Goal: Transaction & Acquisition: Book appointment/travel/reservation

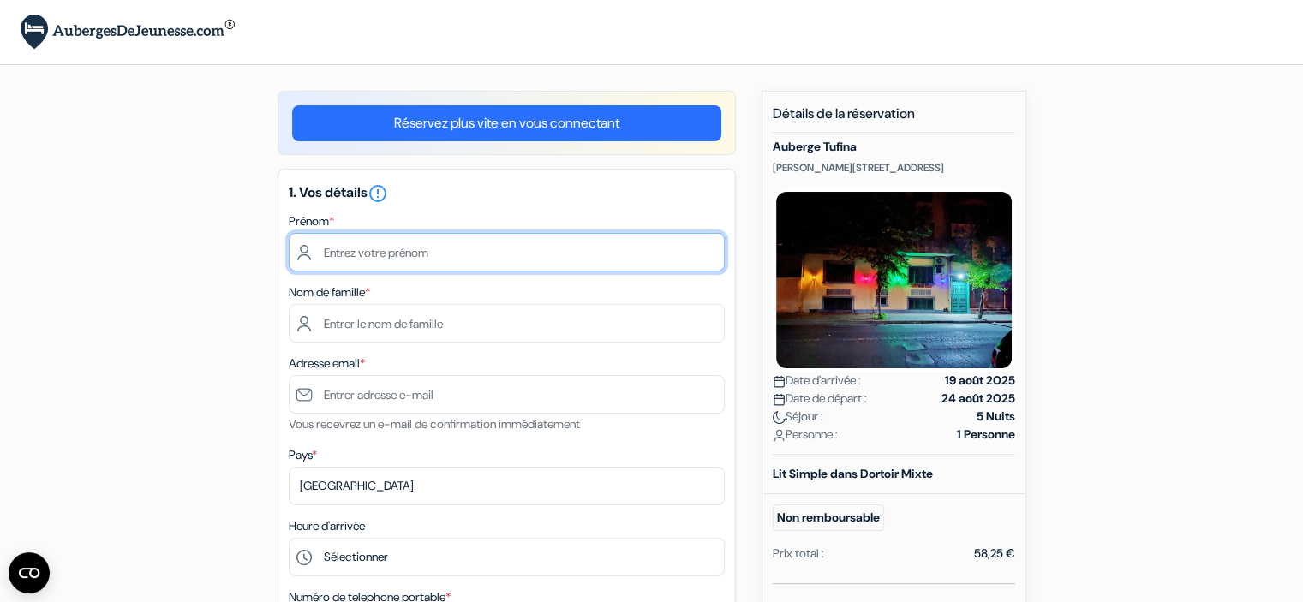
click at [505, 238] on input "text" at bounding box center [507, 252] width 436 height 39
type input "Clement"
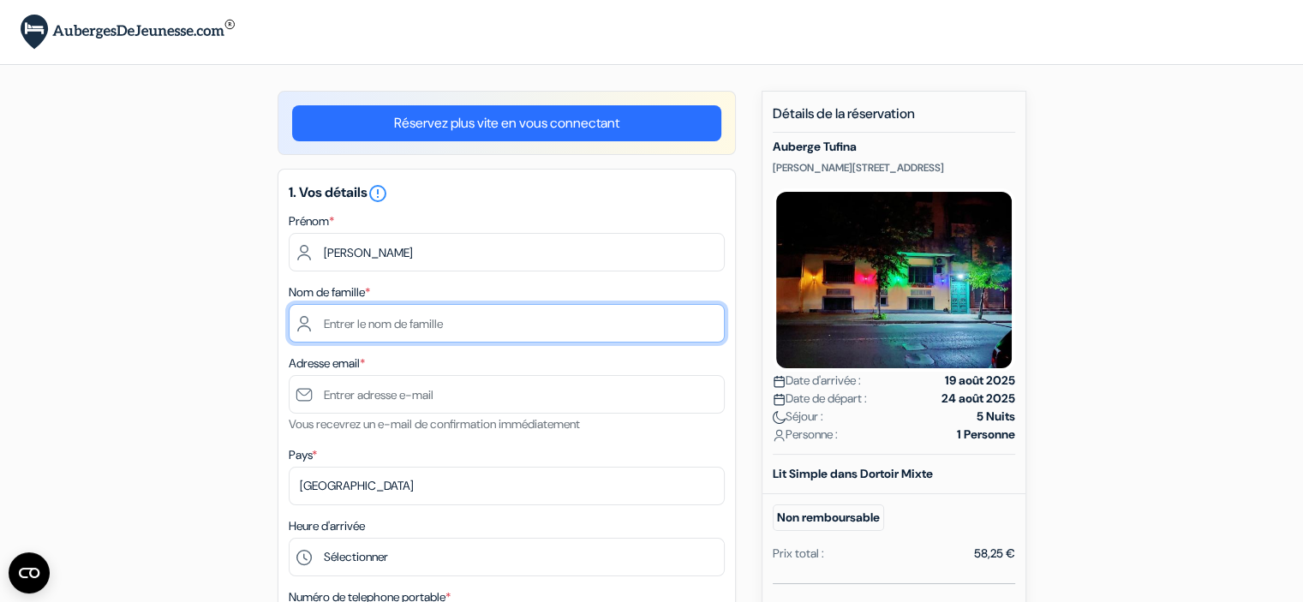
type input "Viardot"
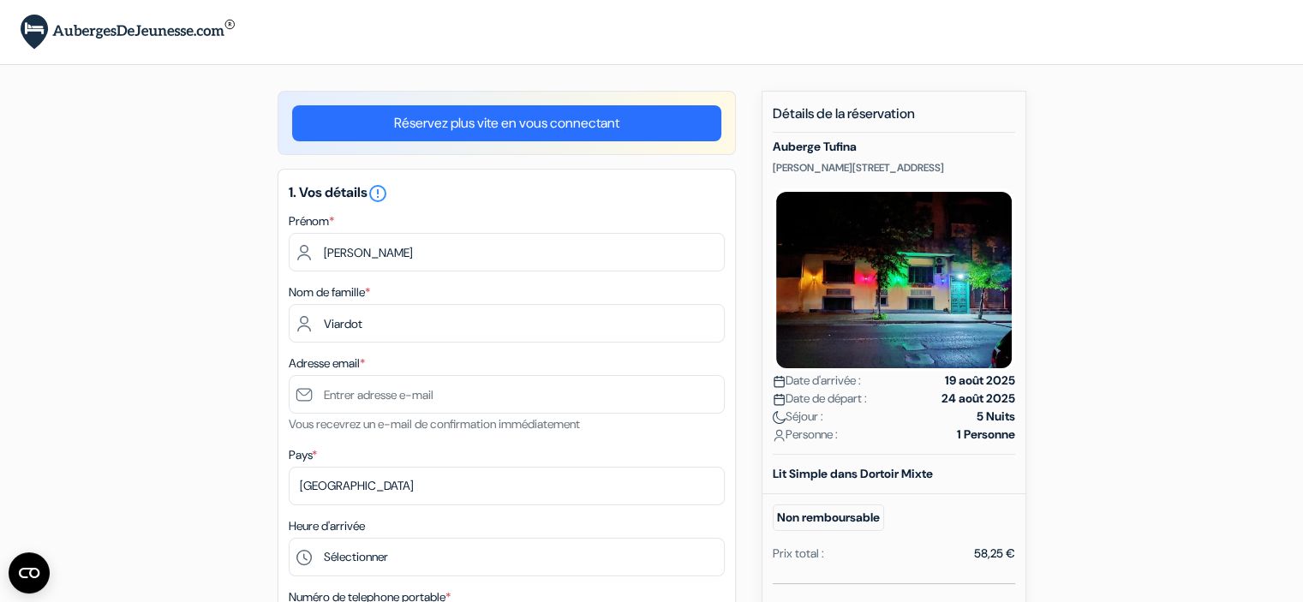
type input "+33663575041"
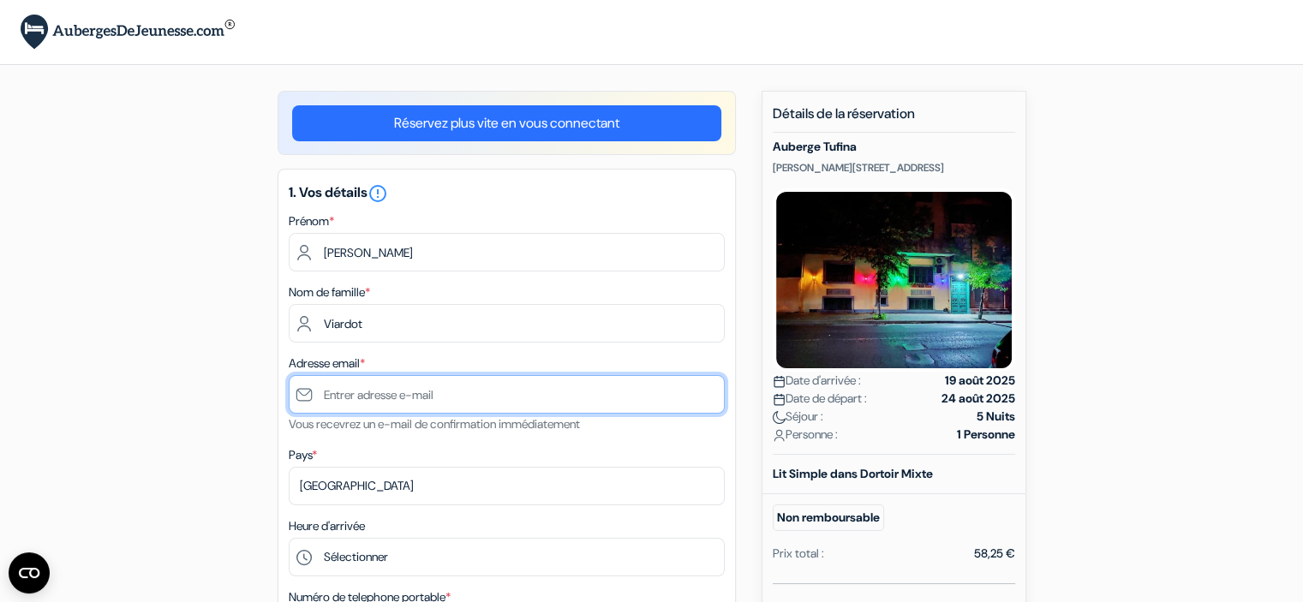
click at [429, 397] on input "text" at bounding box center [507, 394] width 436 height 39
type input "[PERSON_NAME][EMAIL_ADDRESS][DOMAIN_NAME]"
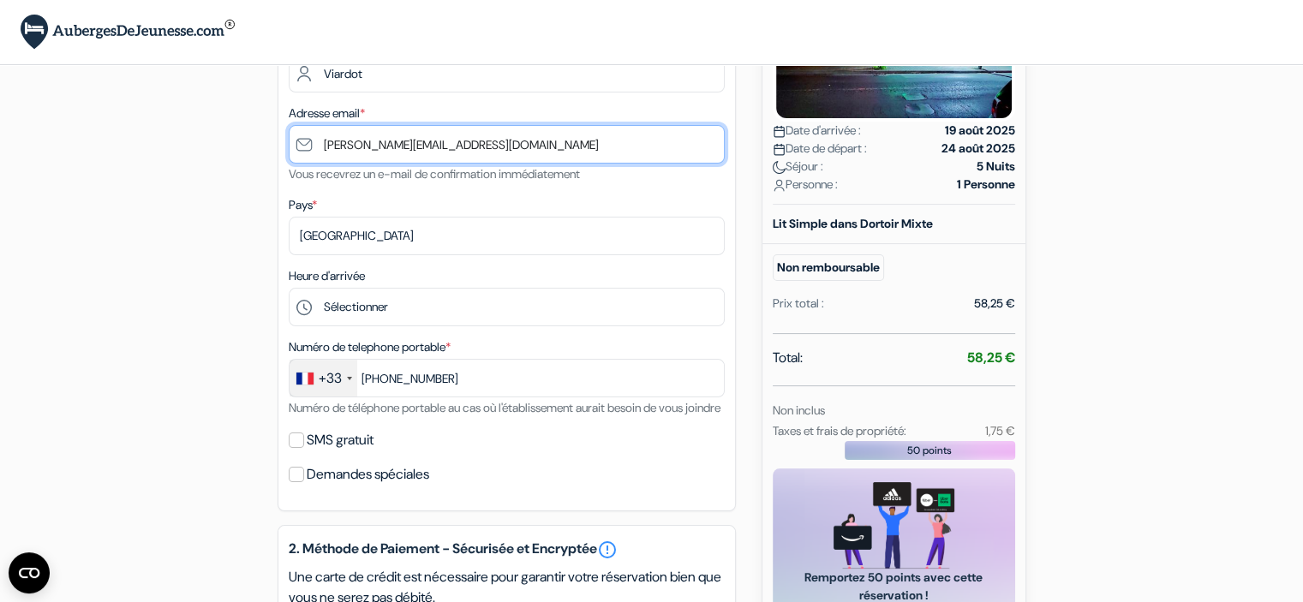
scroll to position [285, 0]
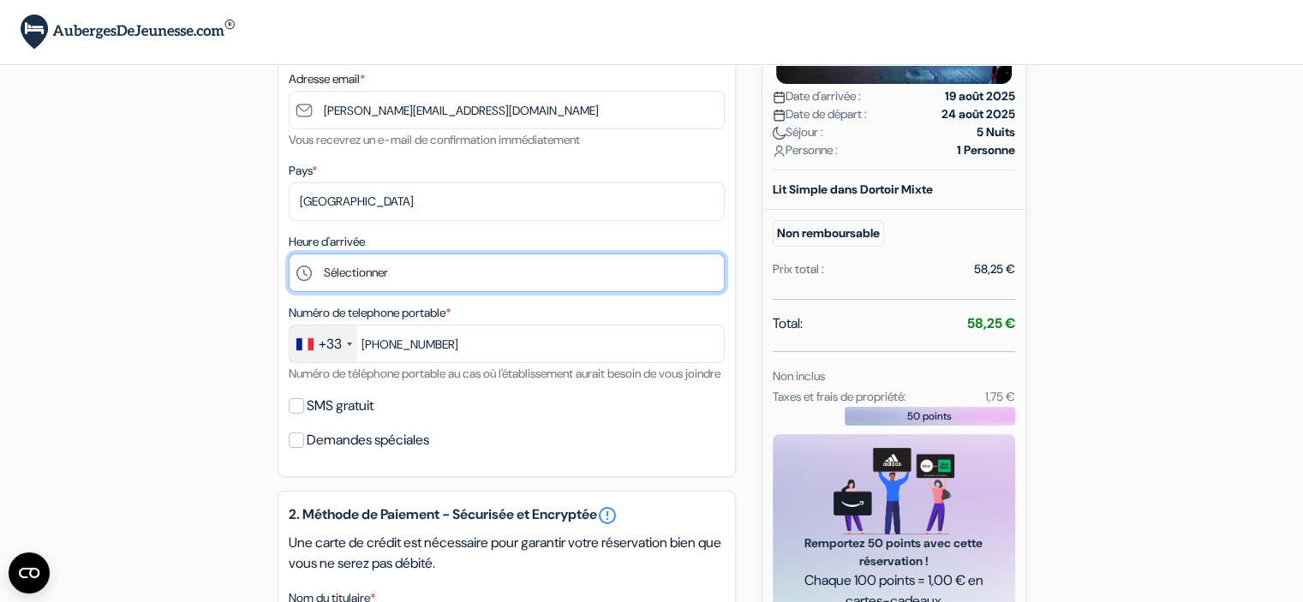
click at [411, 276] on select "Sélectionner 13:00 14:00 15:00 16:00 17:00 18:00 19:00 20:00 21:00 22:00 23:00 …" at bounding box center [507, 273] width 436 height 39
select select "0"
click at [289, 255] on select "Sélectionner 13:00 14:00 15:00 16:00 17:00 18:00 19:00 20:00 21:00 22:00 23:00 …" at bounding box center [507, 273] width 436 height 39
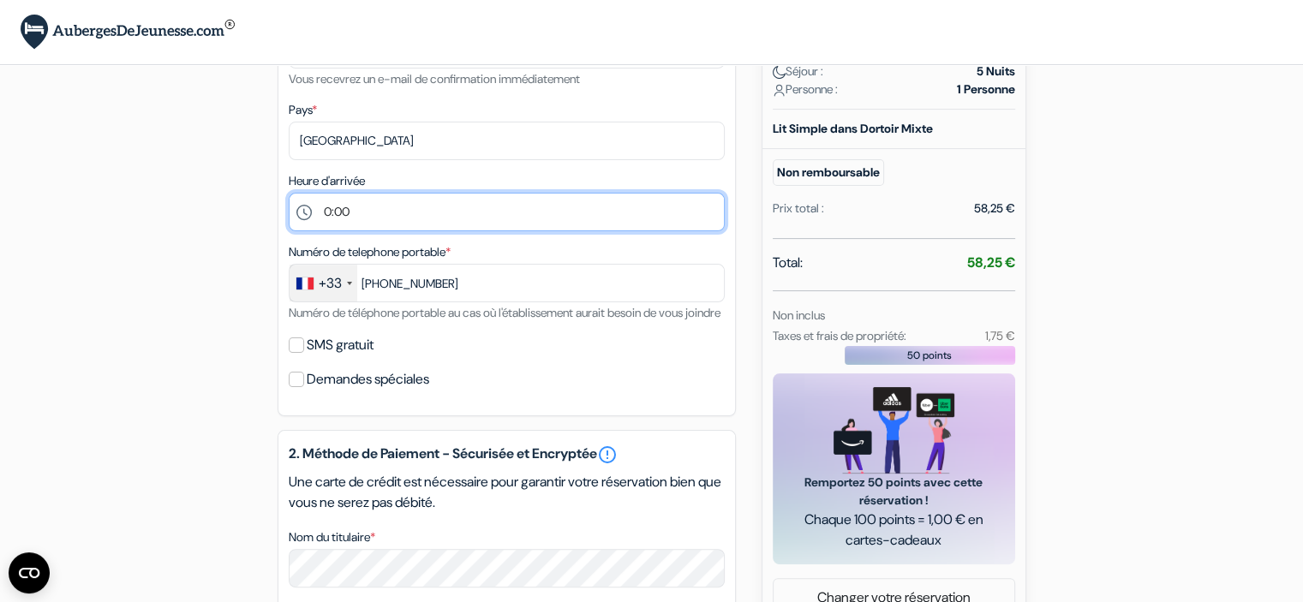
scroll to position [369, 0]
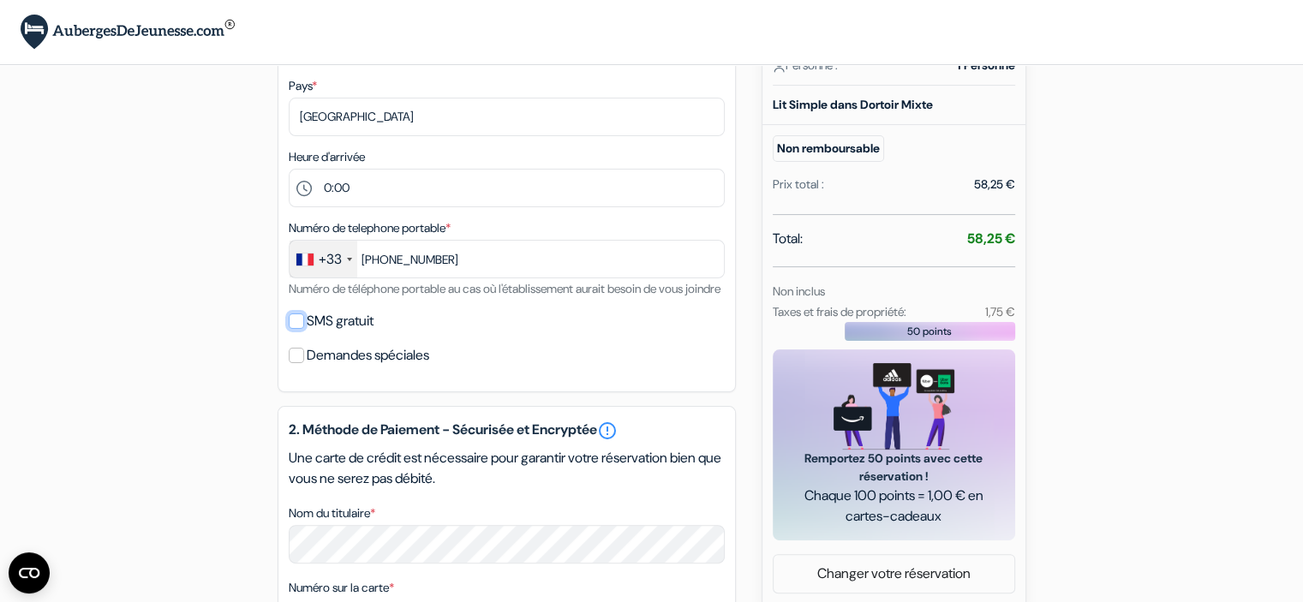
click at [297, 329] on input "SMS gratuit" at bounding box center [296, 321] width 15 height 15
checkbox input "true"
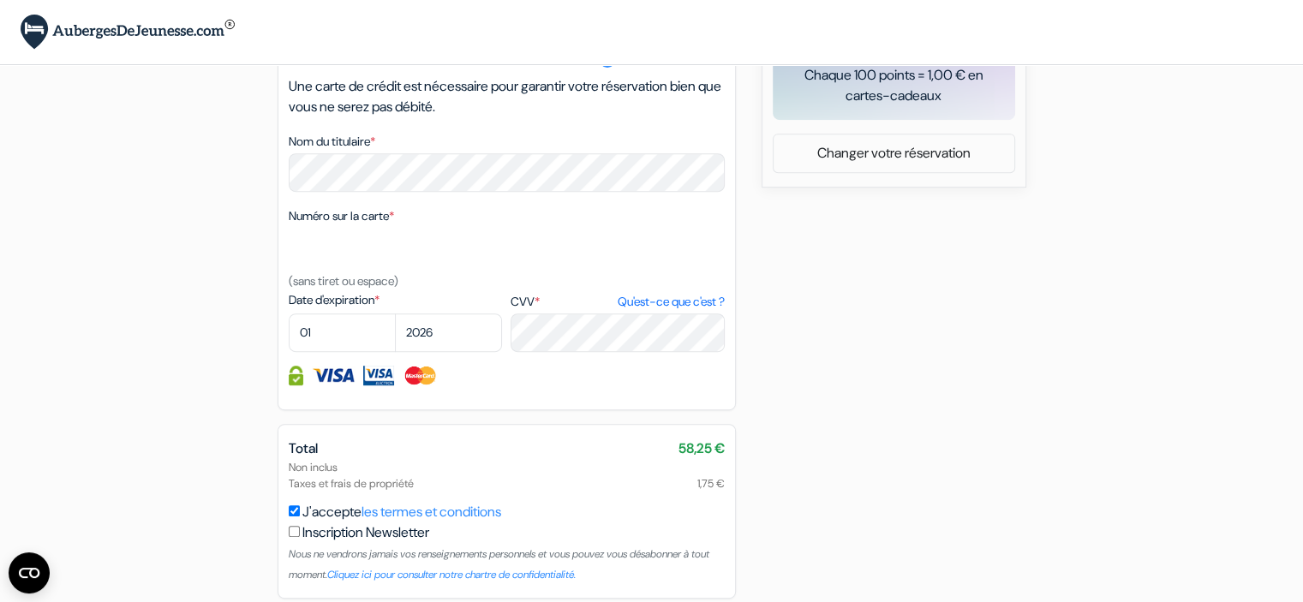
scroll to position [798, 0]
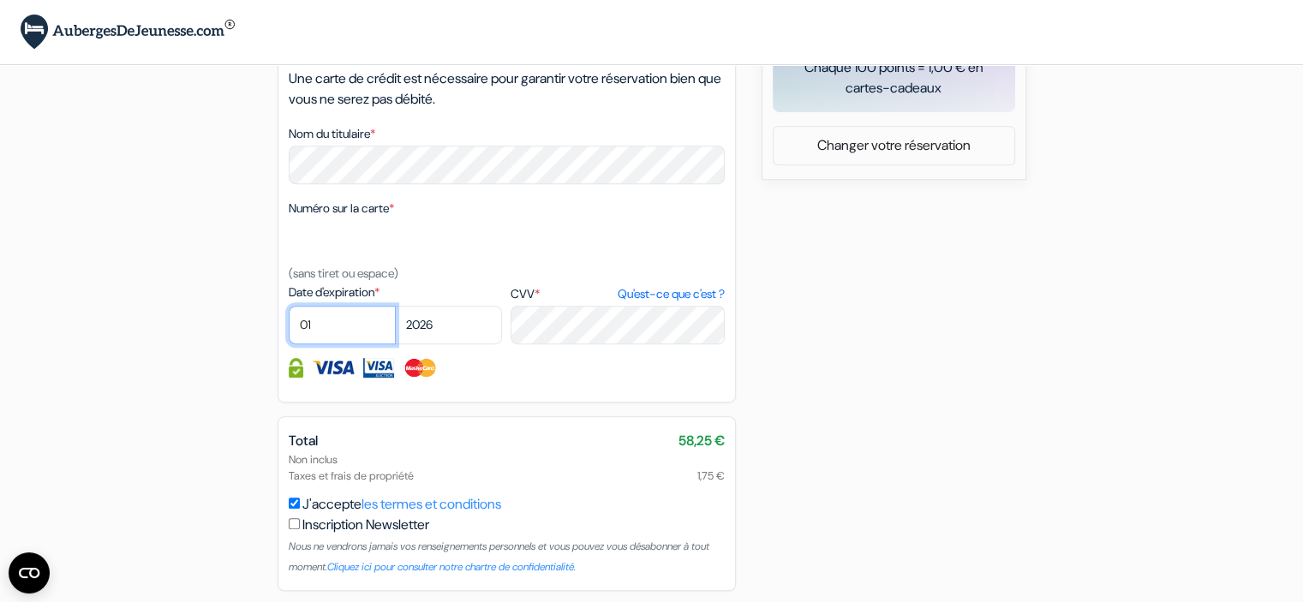
click at [337, 345] on select "01 02 03 04 05 06 07 08 09 10 11 12" at bounding box center [342, 325] width 107 height 39
select select "06"
click at [289, 328] on select "01 02 03 04 05 06 07 08 09 10 11 12" at bounding box center [342, 325] width 107 height 39
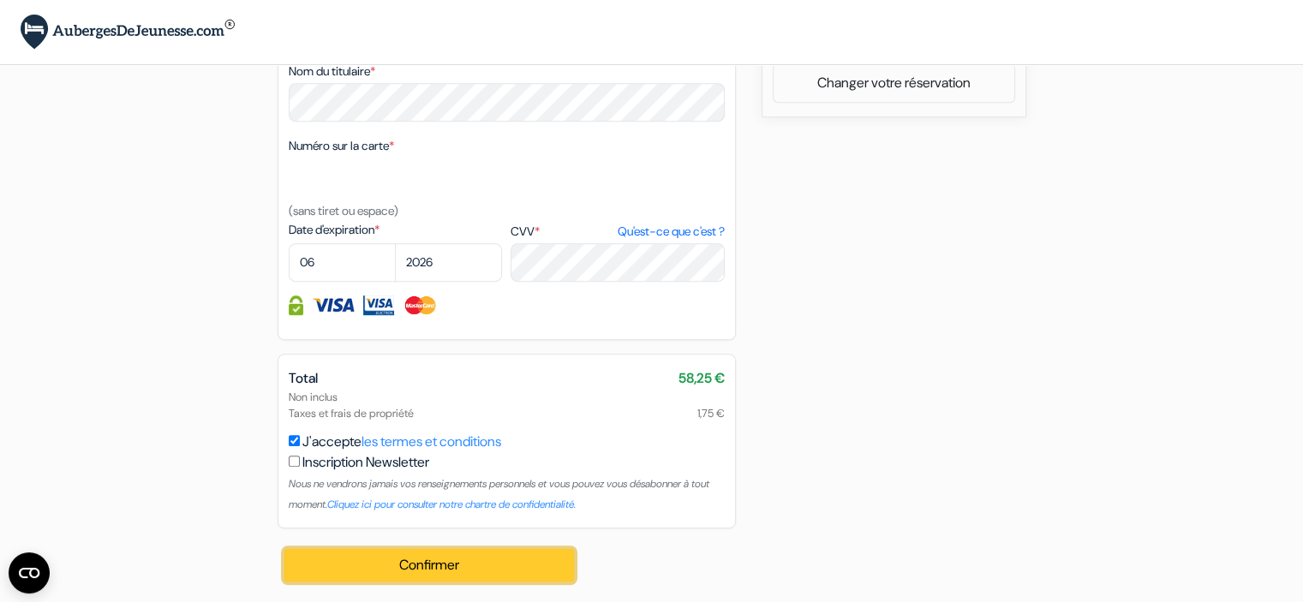
click at [467, 565] on button "Confirmer Loading..." at bounding box center [430, 565] width 291 height 33
click at [413, 562] on button "Confirmer Loading..." at bounding box center [430, 565] width 291 height 33
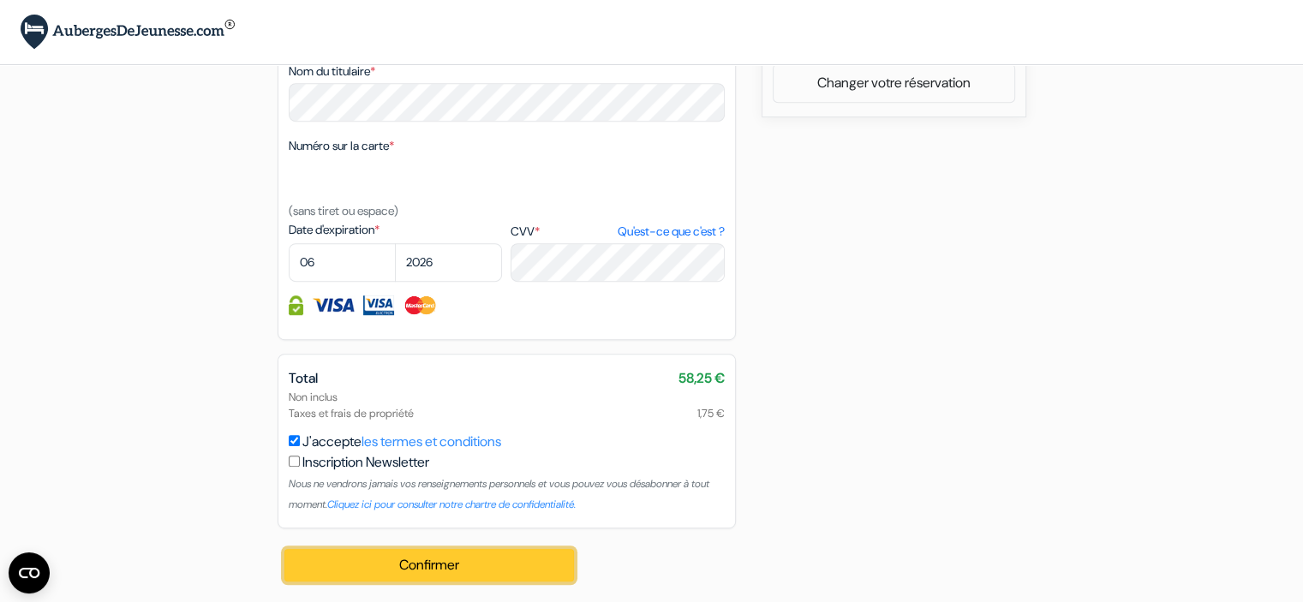
click at [413, 562] on button "Confirmer Loading..." at bounding box center [430, 565] width 291 height 33
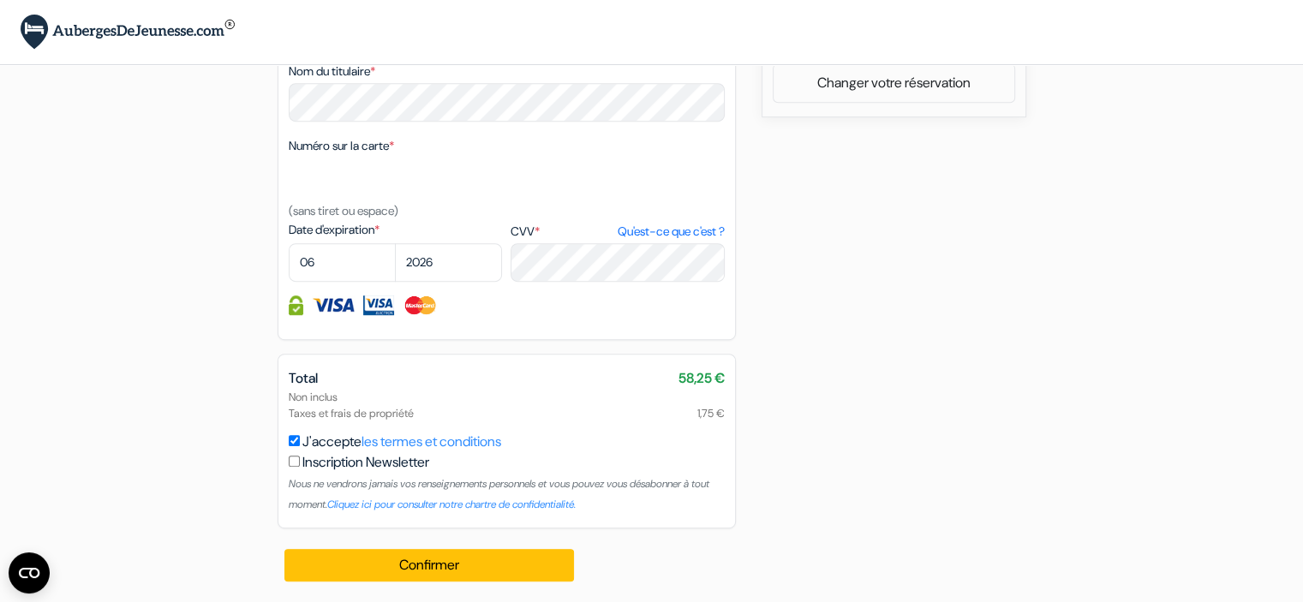
click at [295, 445] on input "J'accepte les termes et conditions" at bounding box center [294, 440] width 11 height 11
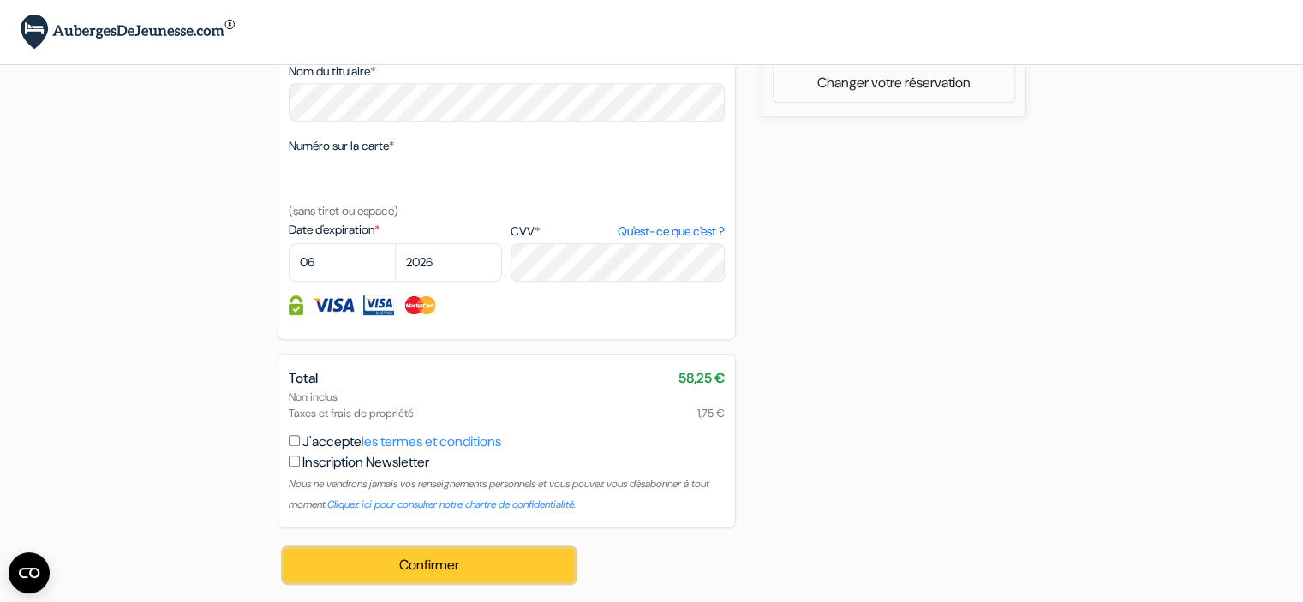
click at [434, 570] on button "Confirmer Loading..." at bounding box center [430, 565] width 291 height 33
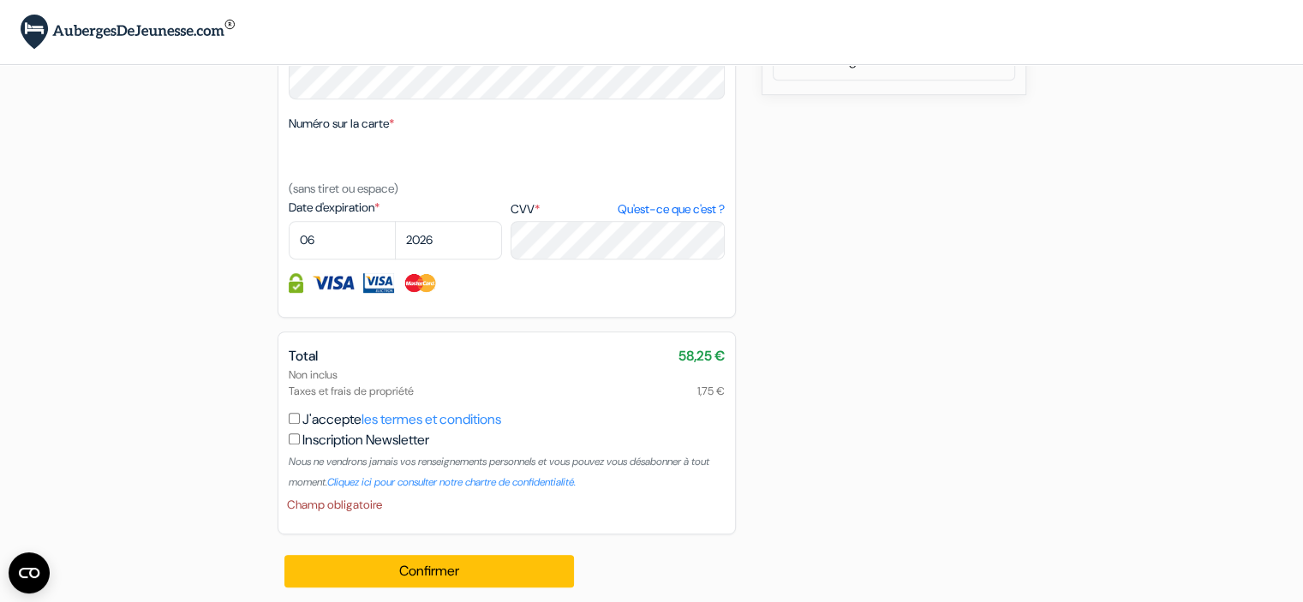
click at [296, 424] on input "J'accepte les termes et conditions" at bounding box center [294, 418] width 11 height 11
checkbox input "true"
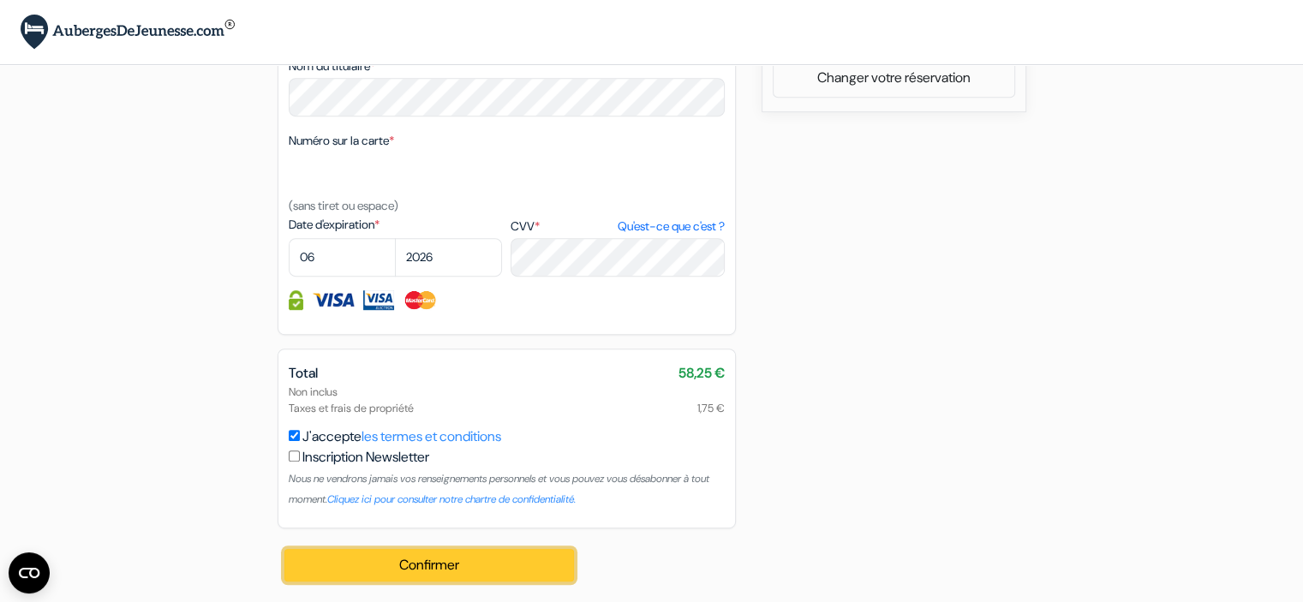
click at [422, 581] on button "Confirmer Loading..." at bounding box center [430, 565] width 291 height 33
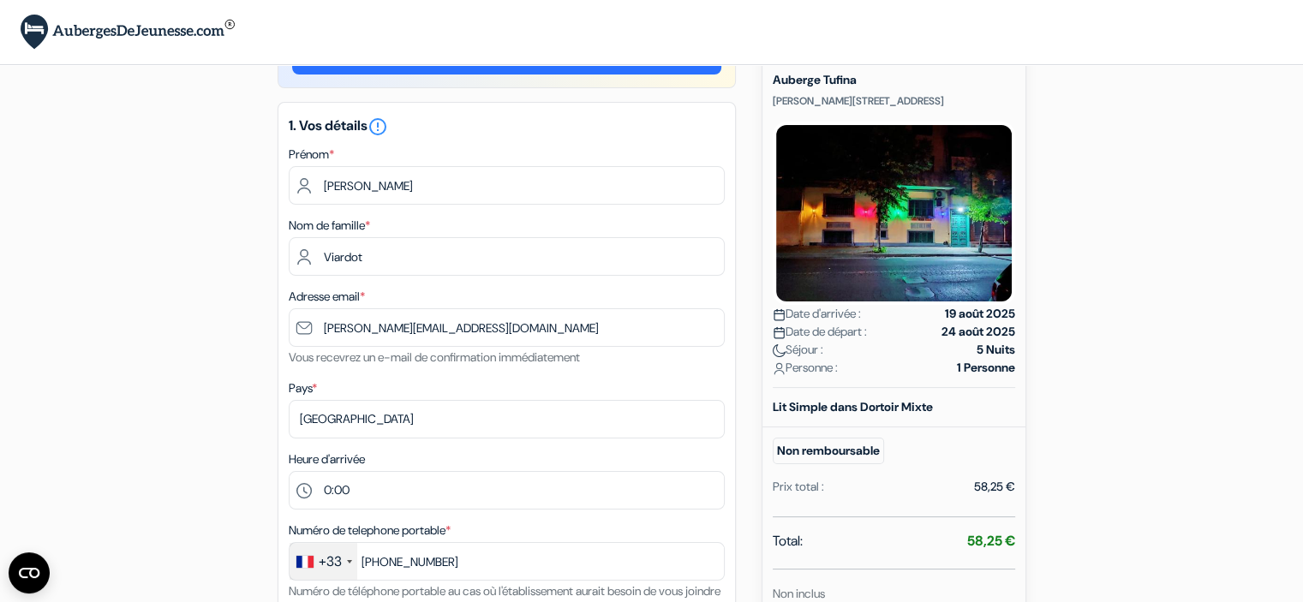
scroll to position [0, 0]
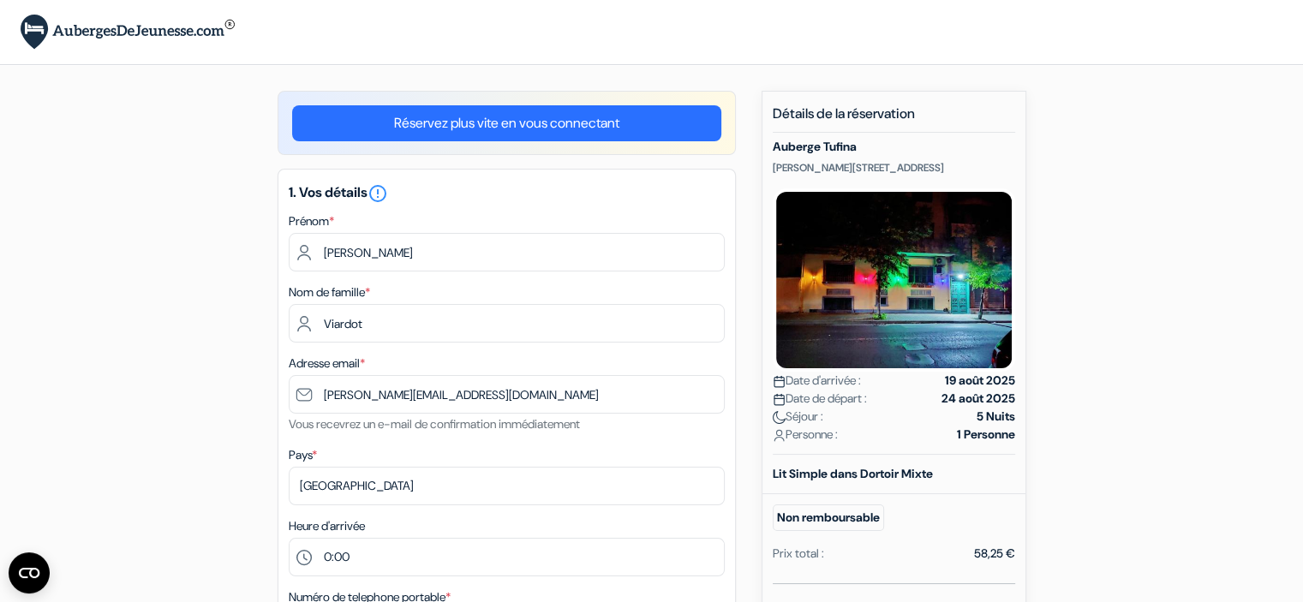
click at [545, 129] on link "Réservez plus vite en vous connectant" at bounding box center [506, 123] width 429 height 36
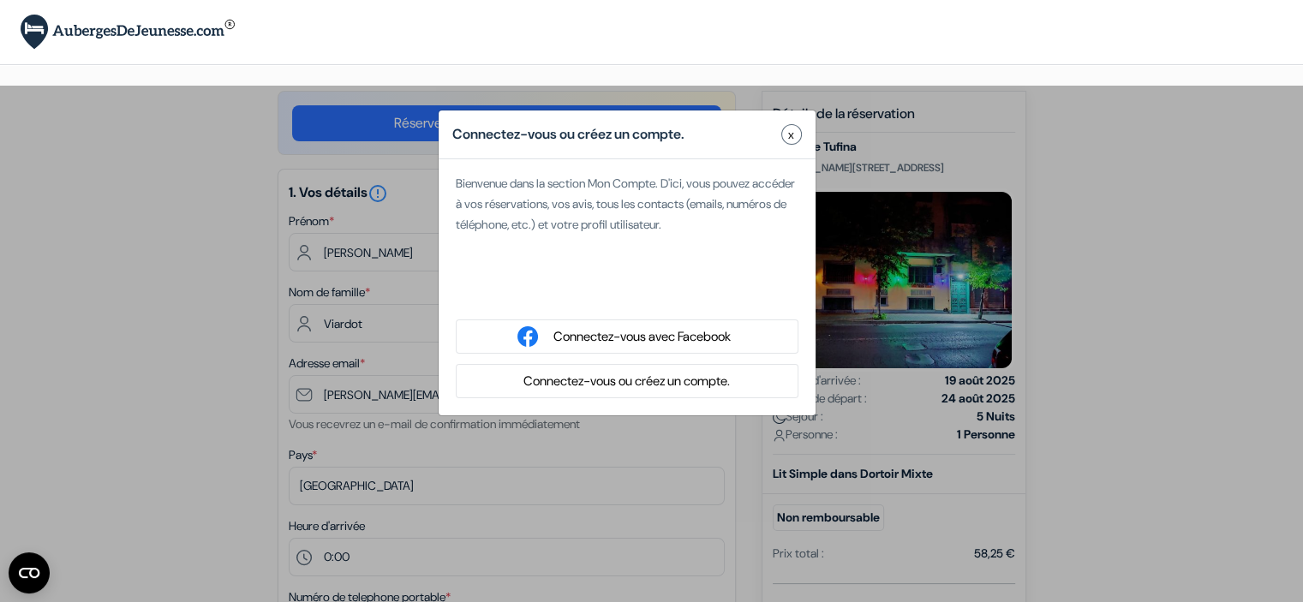
click at [632, 381] on button "Connectez-vous ou créez un compte." at bounding box center [626, 381] width 217 height 21
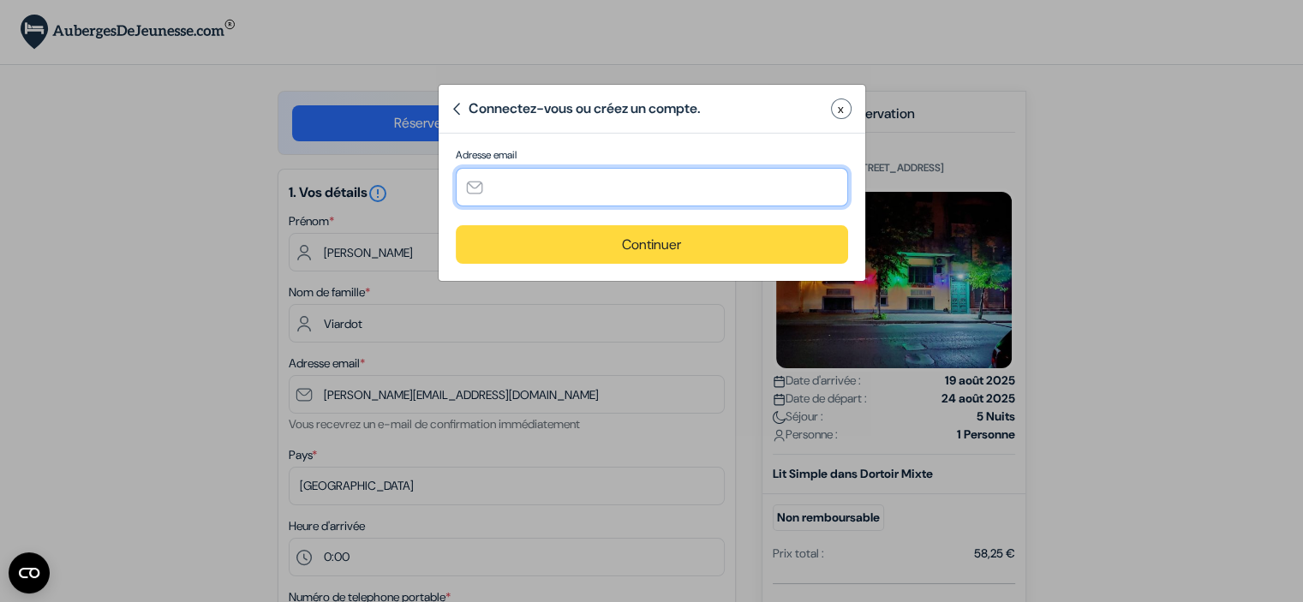
click at [639, 197] on input "text" at bounding box center [652, 187] width 393 height 39
type input "[PERSON_NAME][EMAIL_ADDRESS][DOMAIN_NAME]"
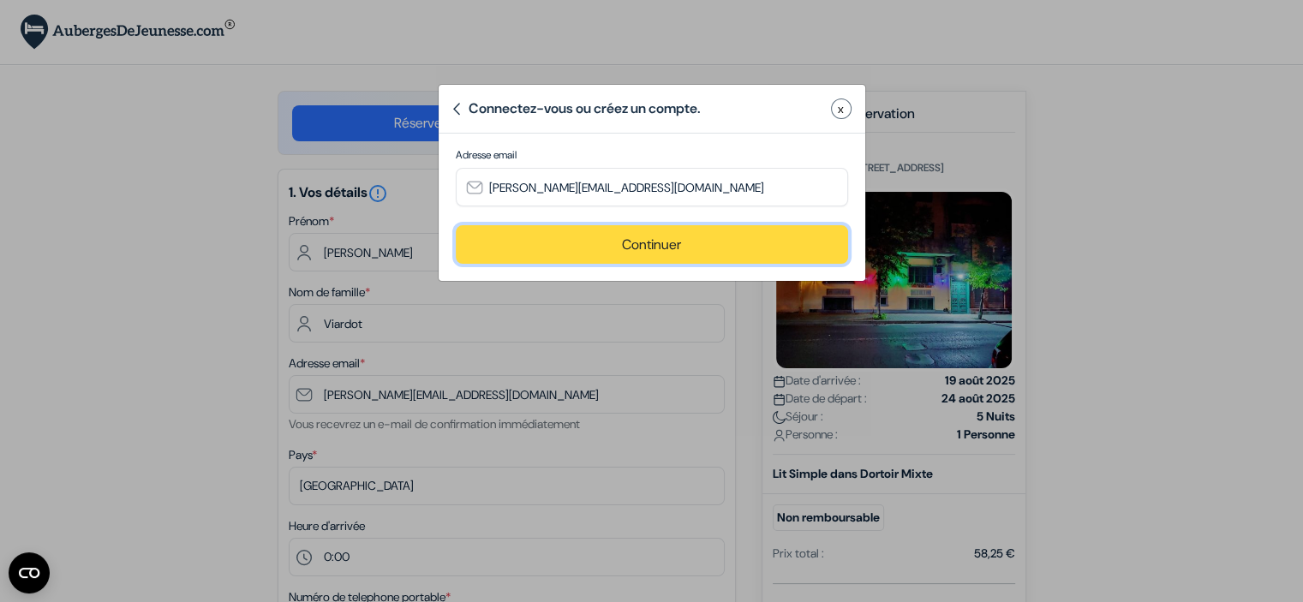
click at [640, 256] on button "Continuer" at bounding box center [652, 244] width 393 height 39
type input "[PERSON_NAME][EMAIL_ADDRESS][DOMAIN_NAME]"
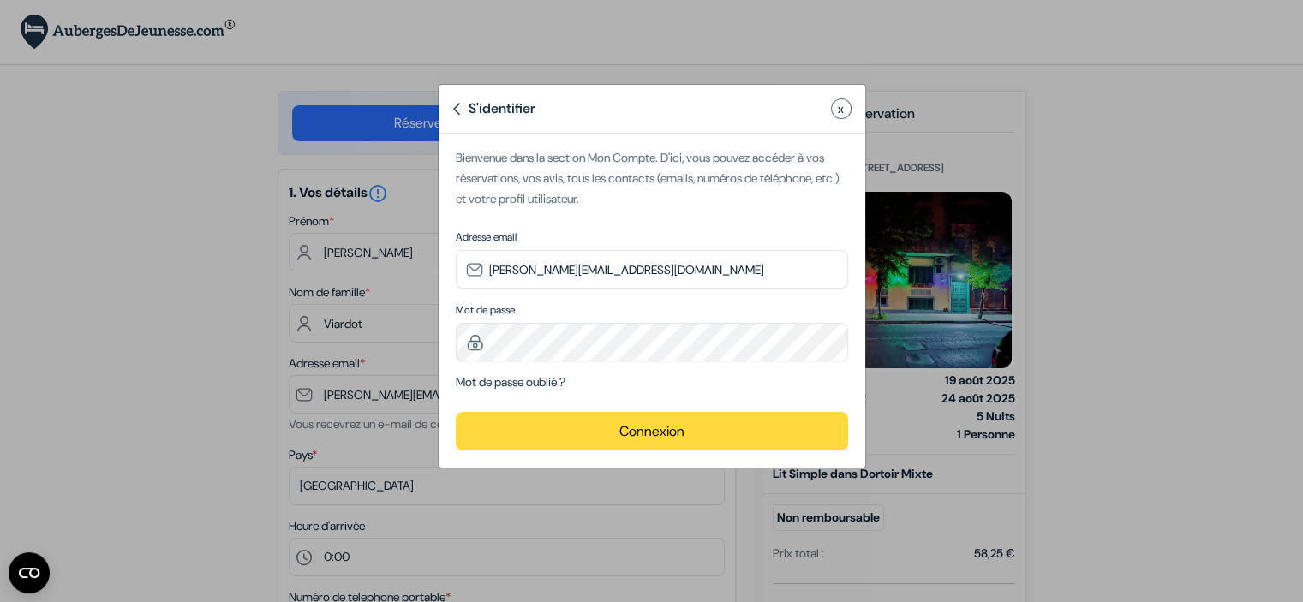
click at [836, 110] on button "x" at bounding box center [841, 109] width 21 height 21
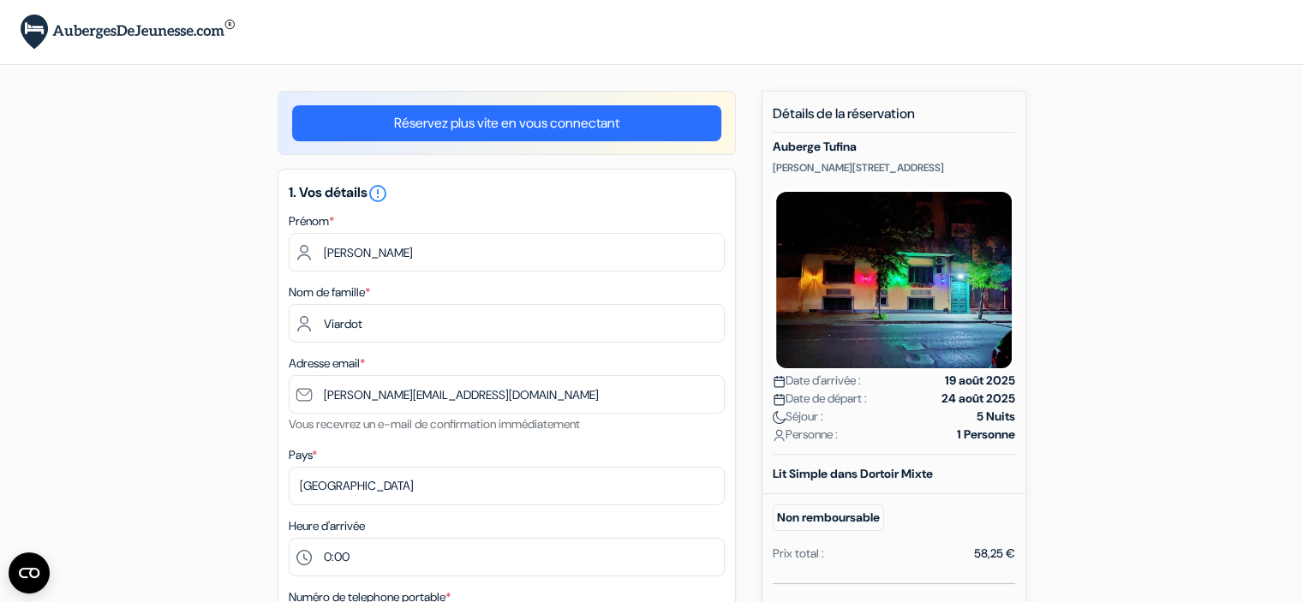
click at [141, 34] on img at bounding box center [128, 32] width 214 height 35
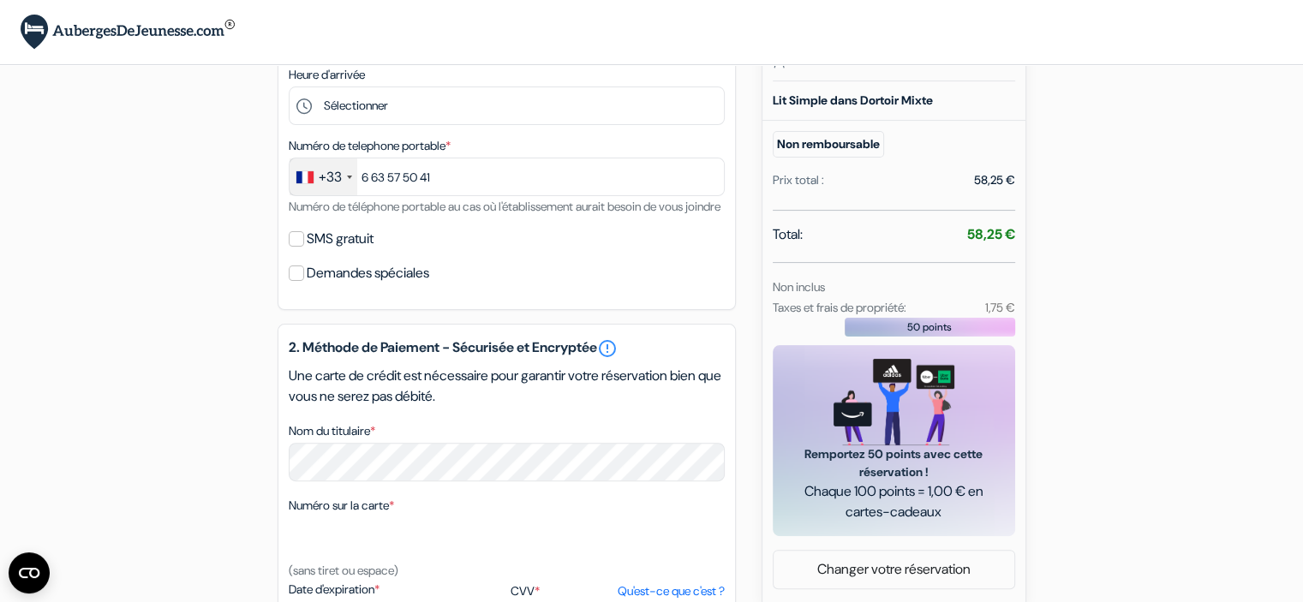
scroll to position [391, 0]
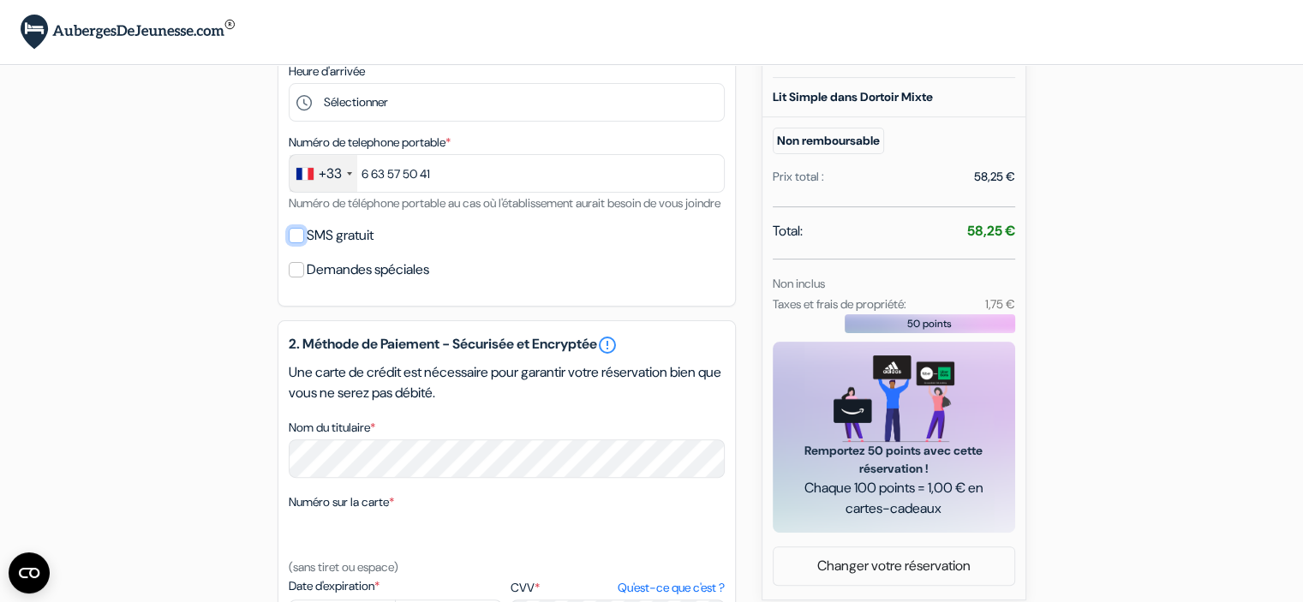
click at [291, 243] on input "SMS gratuit" at bounding box center [296, 235] width 15 height 15
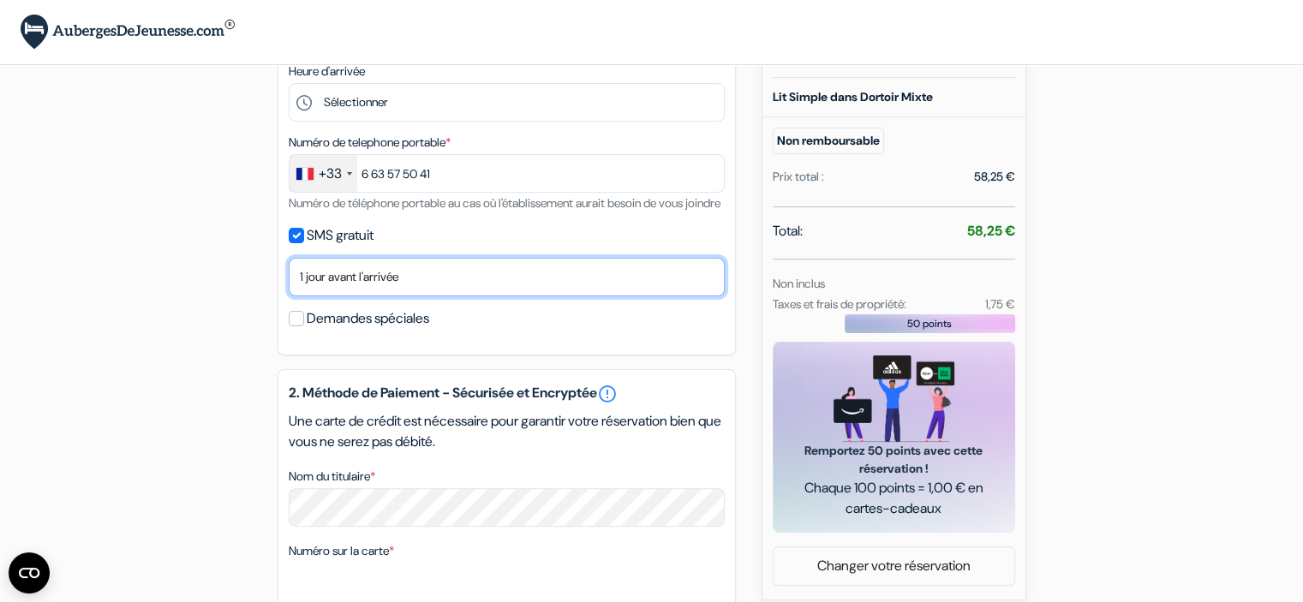
click at [330, 297] on select "Non merci Maintenant Le jour de votre arrivée 1 jour avant l'arrivée 2 jours av…" at bounding box center [507, 277] width 436 height 39
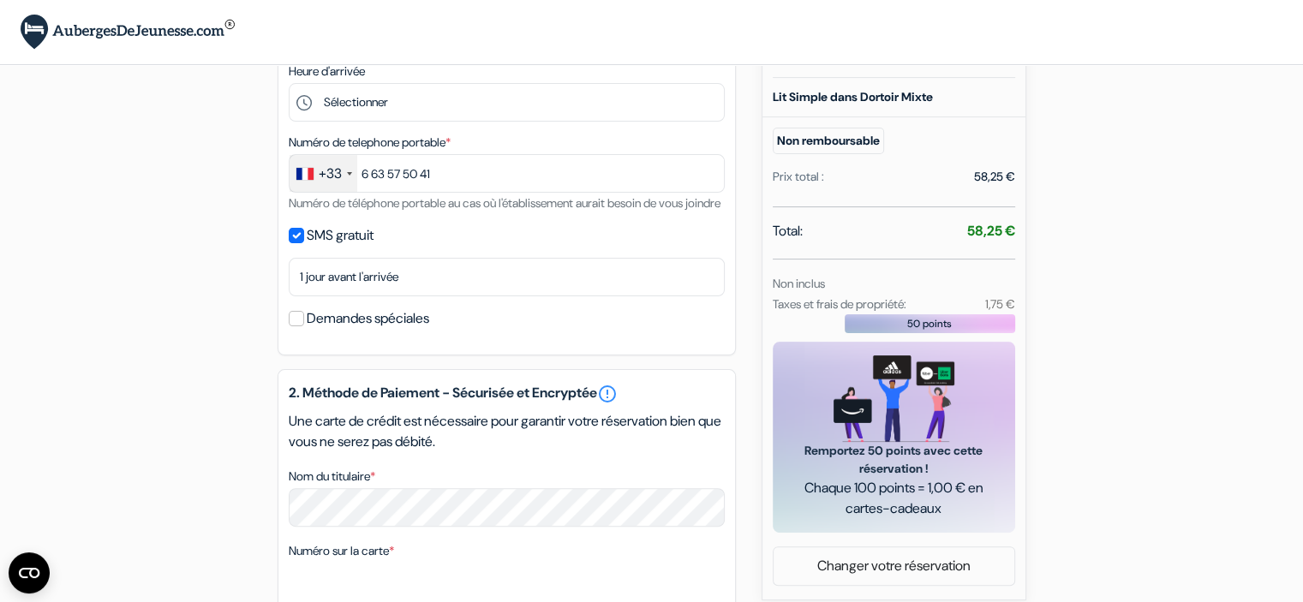
click at [297, 248] on div "SMS gratuit" at bounding box center [507, 236] width 436 height 24
click at [297, 243] on input "SMS gratuit" at bounding box center [296, 235] width 15 height 15
checkbox input "false"
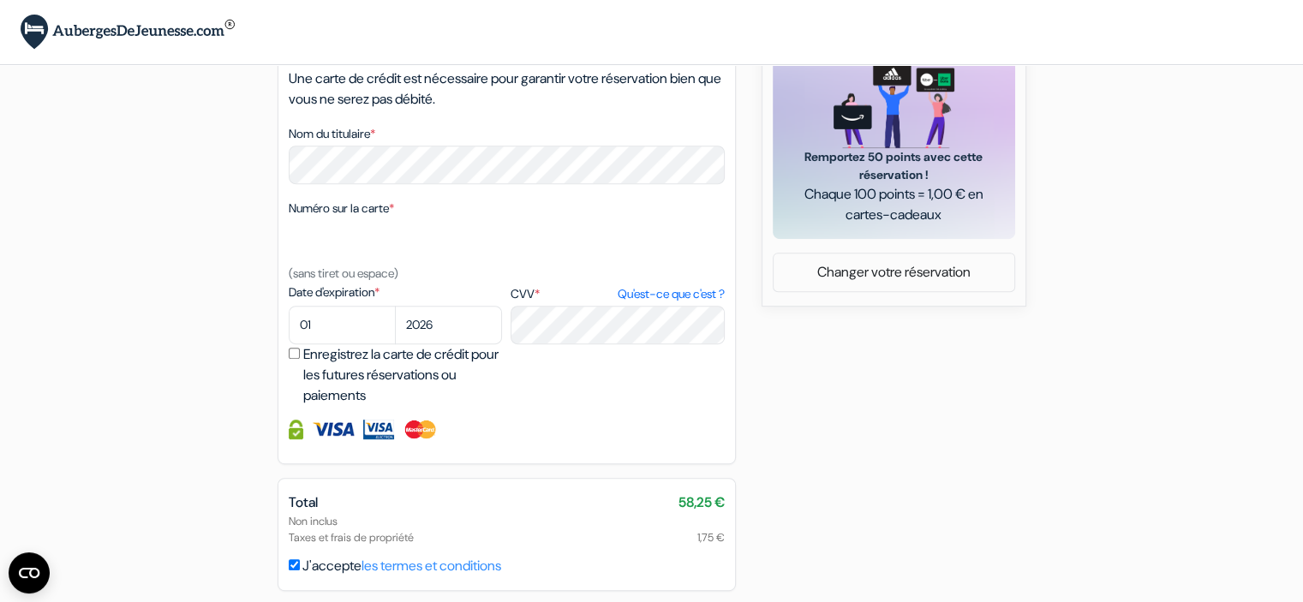
scroll to position [695, 0]
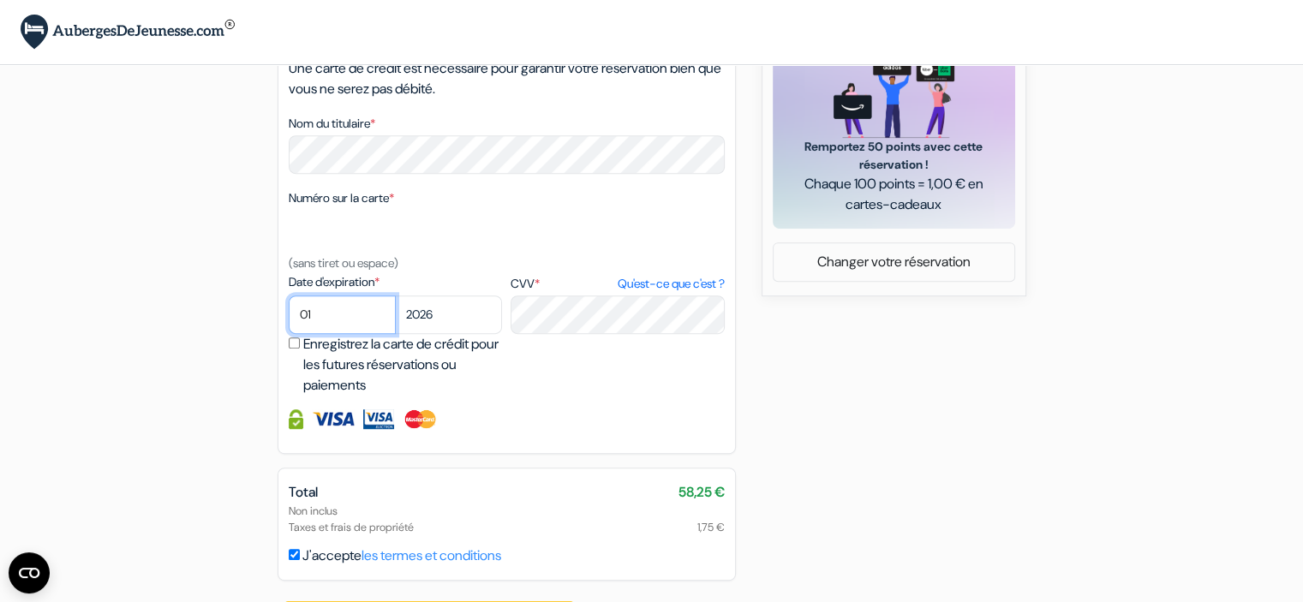
click at [346, 334] on select "01 02 03 04 05 06 07 08 09 10 11 12" at bounding box center [342, 315] width 107 height 39
select select "06"
click at [289, 318] on select "01 02 03 04 05 06 07 08 09 10 11 12" at bounding box center [342, 315] width 107 height 39
click at [443, 332] on select "2025 2026 2027 2028 2029 2030 2031 2032 2033 2034 2035 2036 2037 2038 2039 2040…" at bounding box center [448, 315] width 107 height 39
click at [395, 318] on select "2025 2026 2027 2028 2029 2030 2031 2032 2033 2034 2035 2036 2037 2038 2039 2040…" at bounding box center [448, 315] width 107 height 39
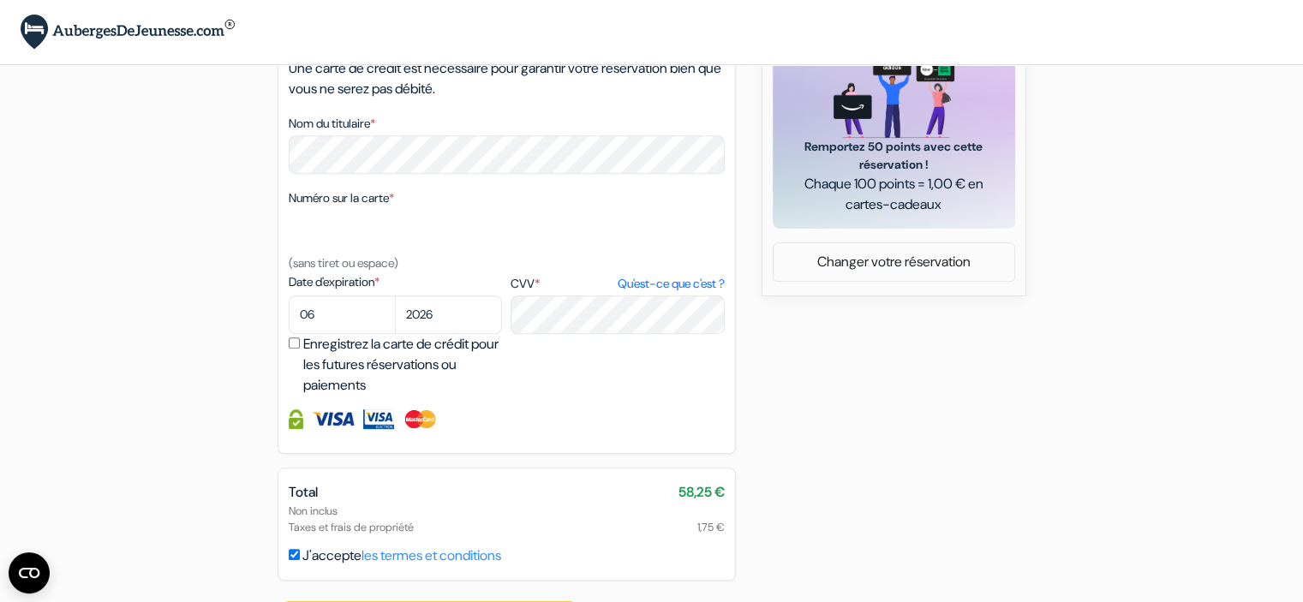
click at [641, 293] on link "Qu'est-ce que c'est ?" at bounding box center [670, 284] width 107 height 18
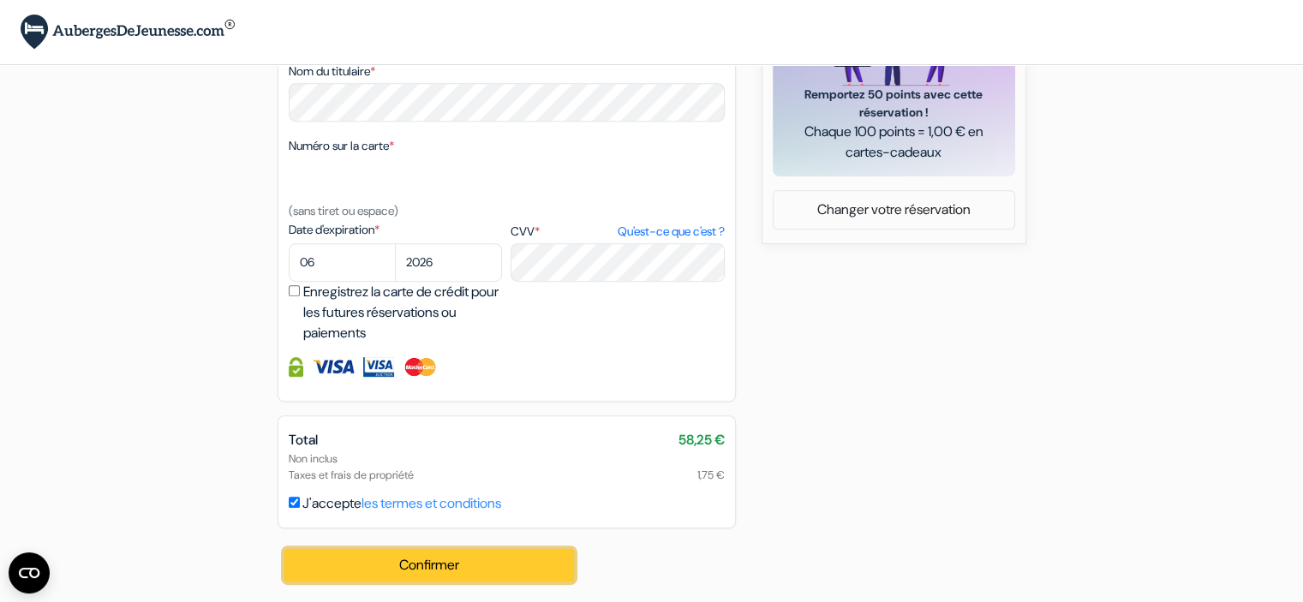
click at [420, 565] on button "Confirmer Loading..." at bounding box center [430, 565] width 291 height 33
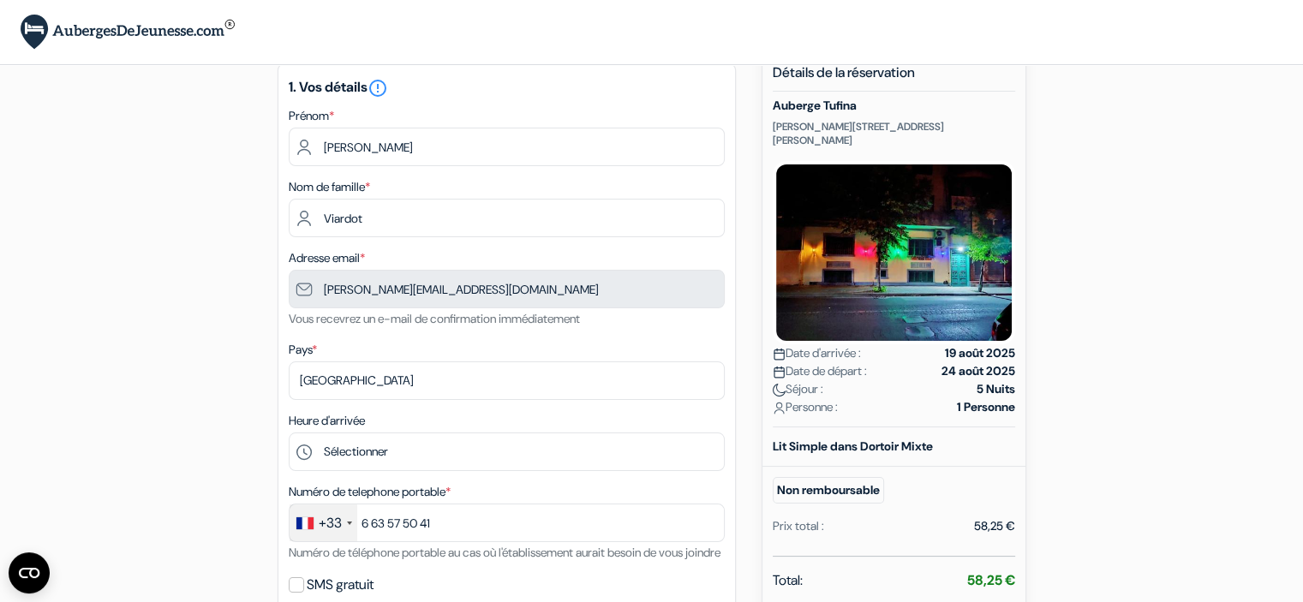
scroll to position [0, 0]
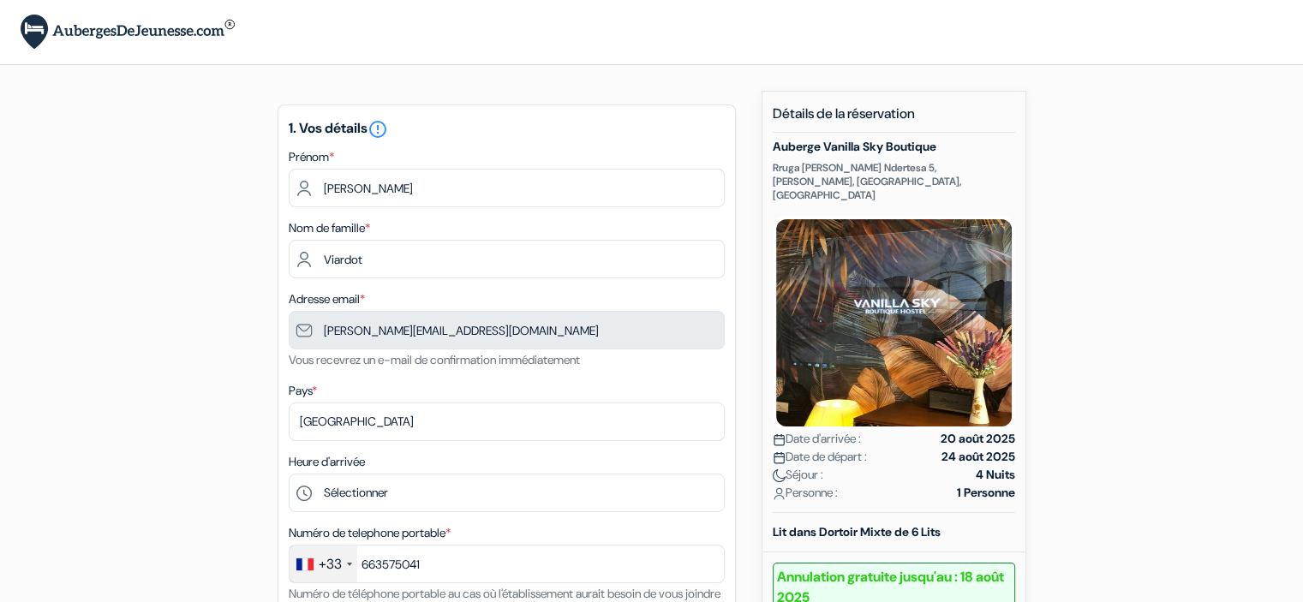
type input "6 63 57 50 41"
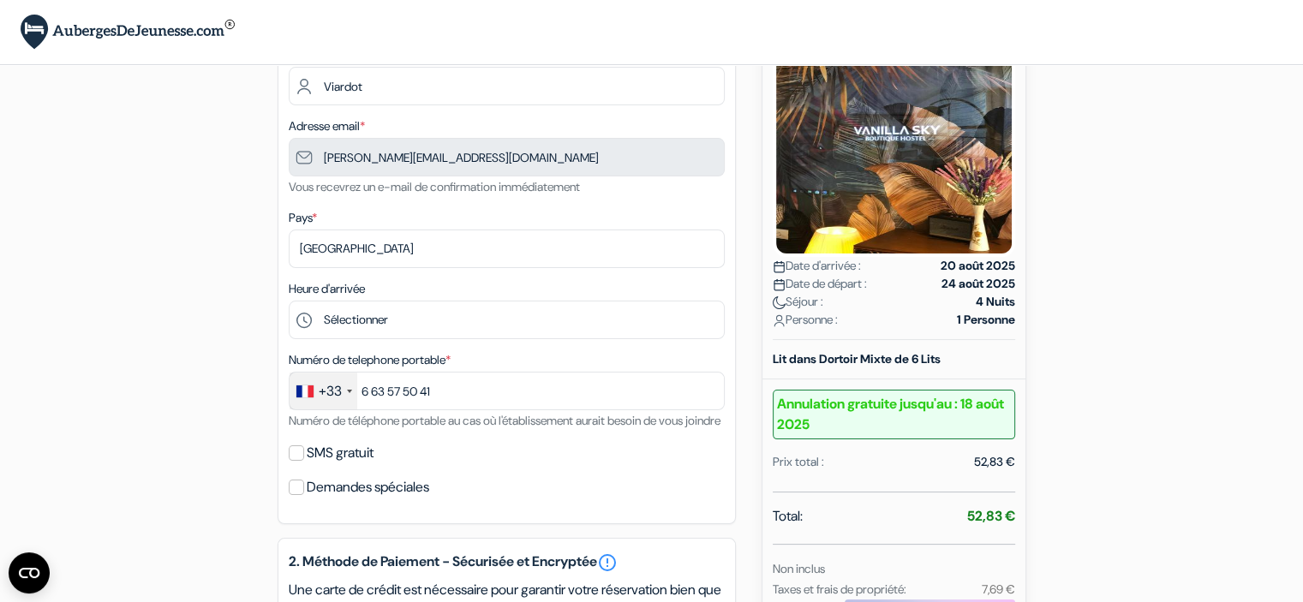
scroll to position [189, 0]
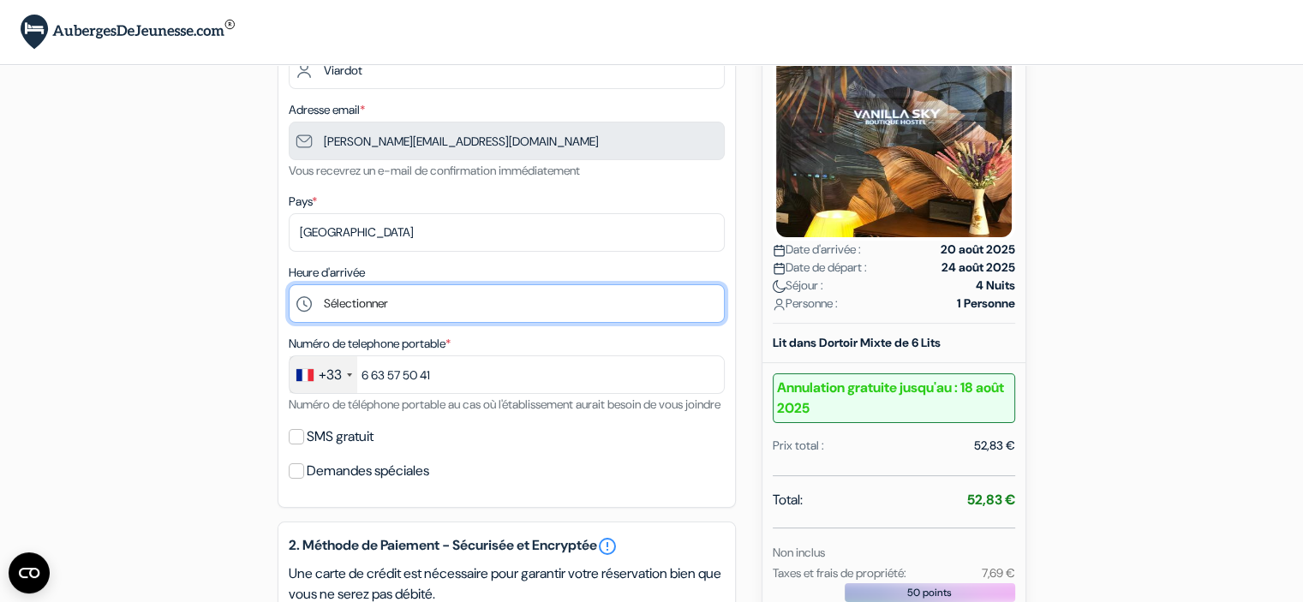
click at [403, 310] on select "Sélectionner 14:00 15:00 16:00 17:00 18:00 19:00 20:00 21:00 22:00 23:00" at bounding box center [507, 304] width 436 height 39
select select "14"
click at [289, 285] on select "Sélectionner 14:00 15:00 16:00 17:00 18:00 19:00 20:00 21:00 22:00 23:00" at bounding box center [507, 304] width 436 height 39
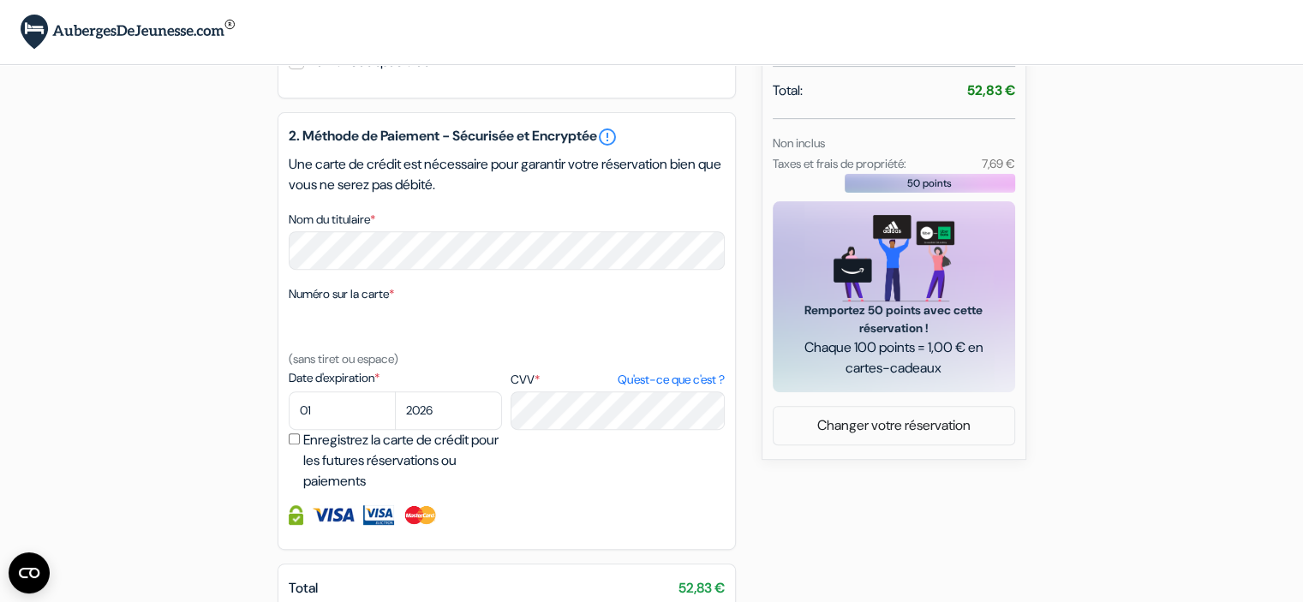
scroll to position [602, 0]
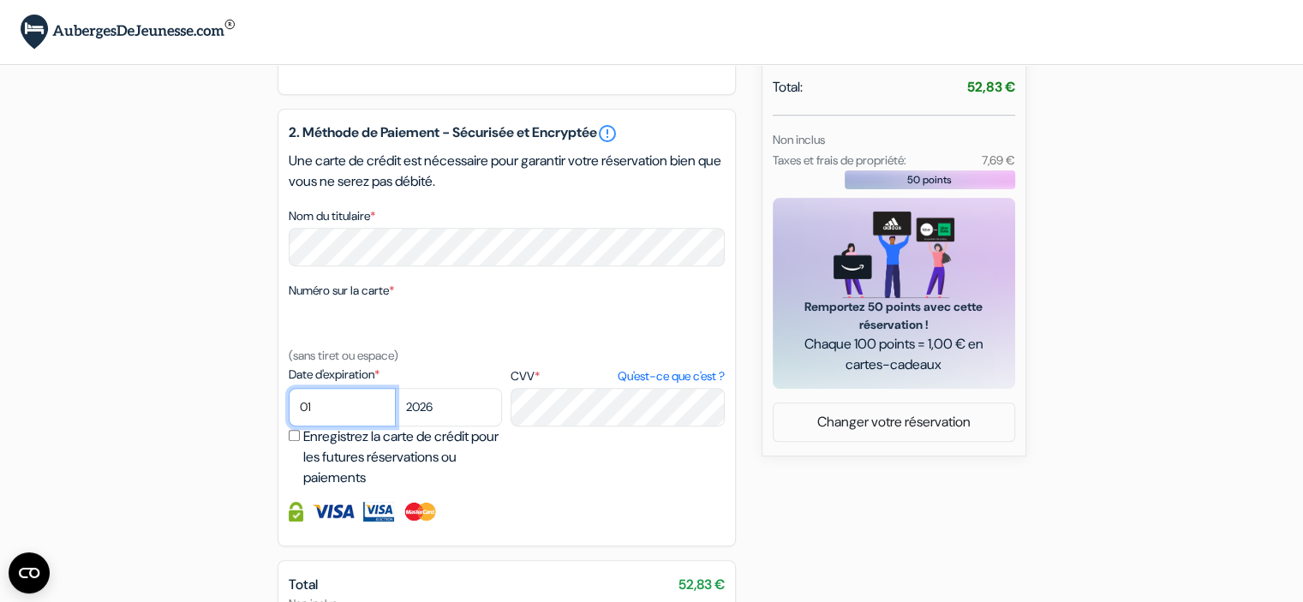
click at [367, 427] on select "01 02 03 04 05 06 07 08 09 10 11 12" at bounding box center [342, 407] width 107 height 39
select select "06"
click at [289, 411] on select "01 02 03 04 05 06 07 08 09 10 11 12" at bounding box center [342, 407] width 107 height 39
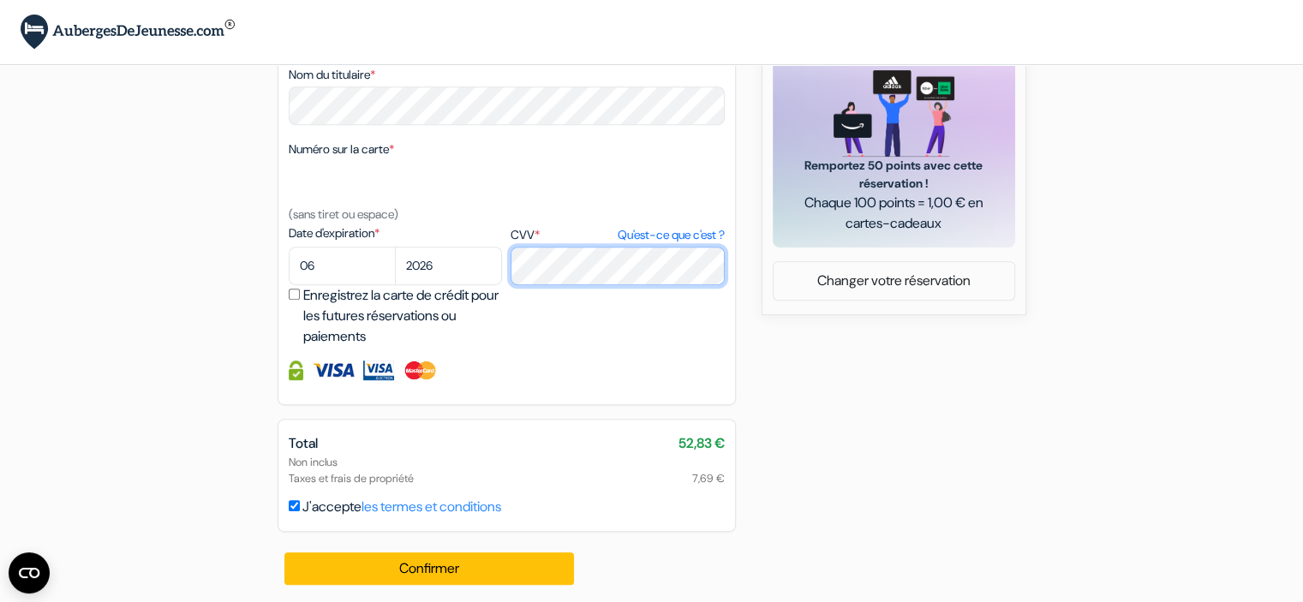
scroll to position [770, 0]
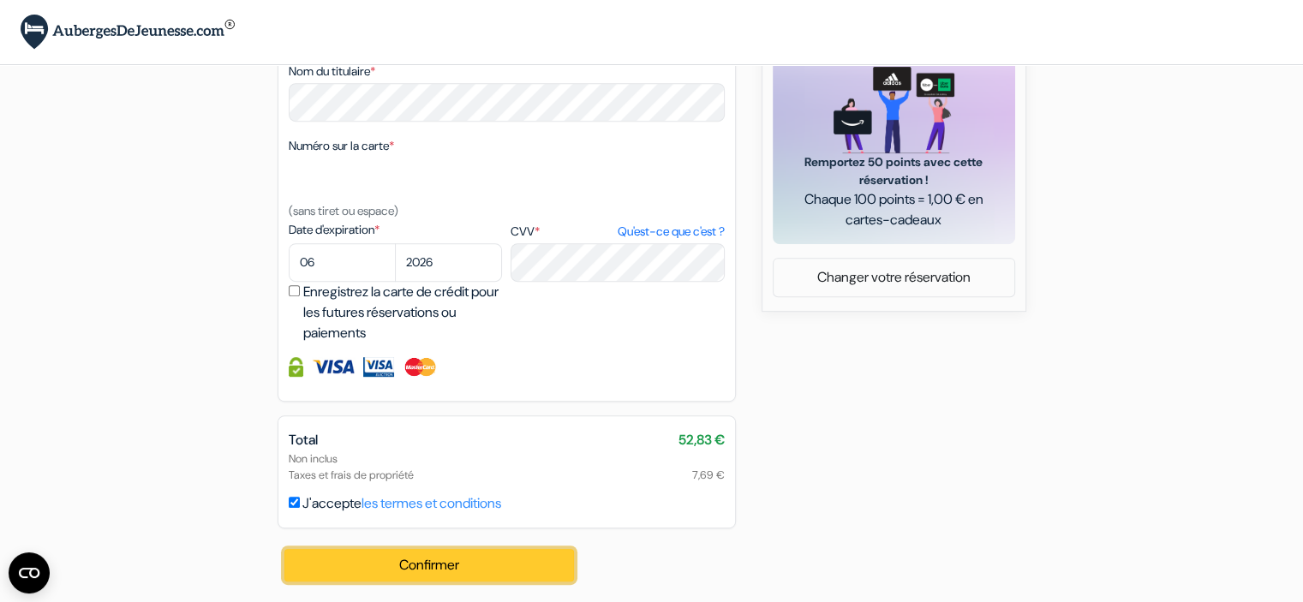
click at [495, 572] on button "Confirmer Loading..." at bounding box center [430, 565] width 291 height 33
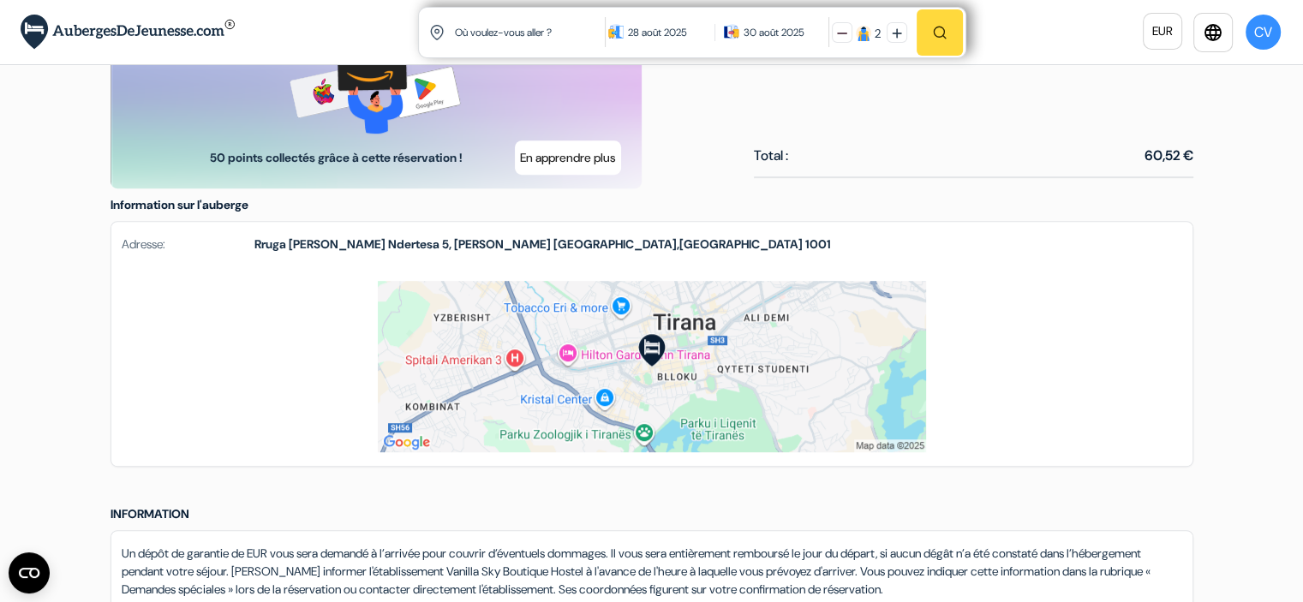
scroll to position [923, 0]
